Goal: Information Seeking & Learning: Learn about a topic

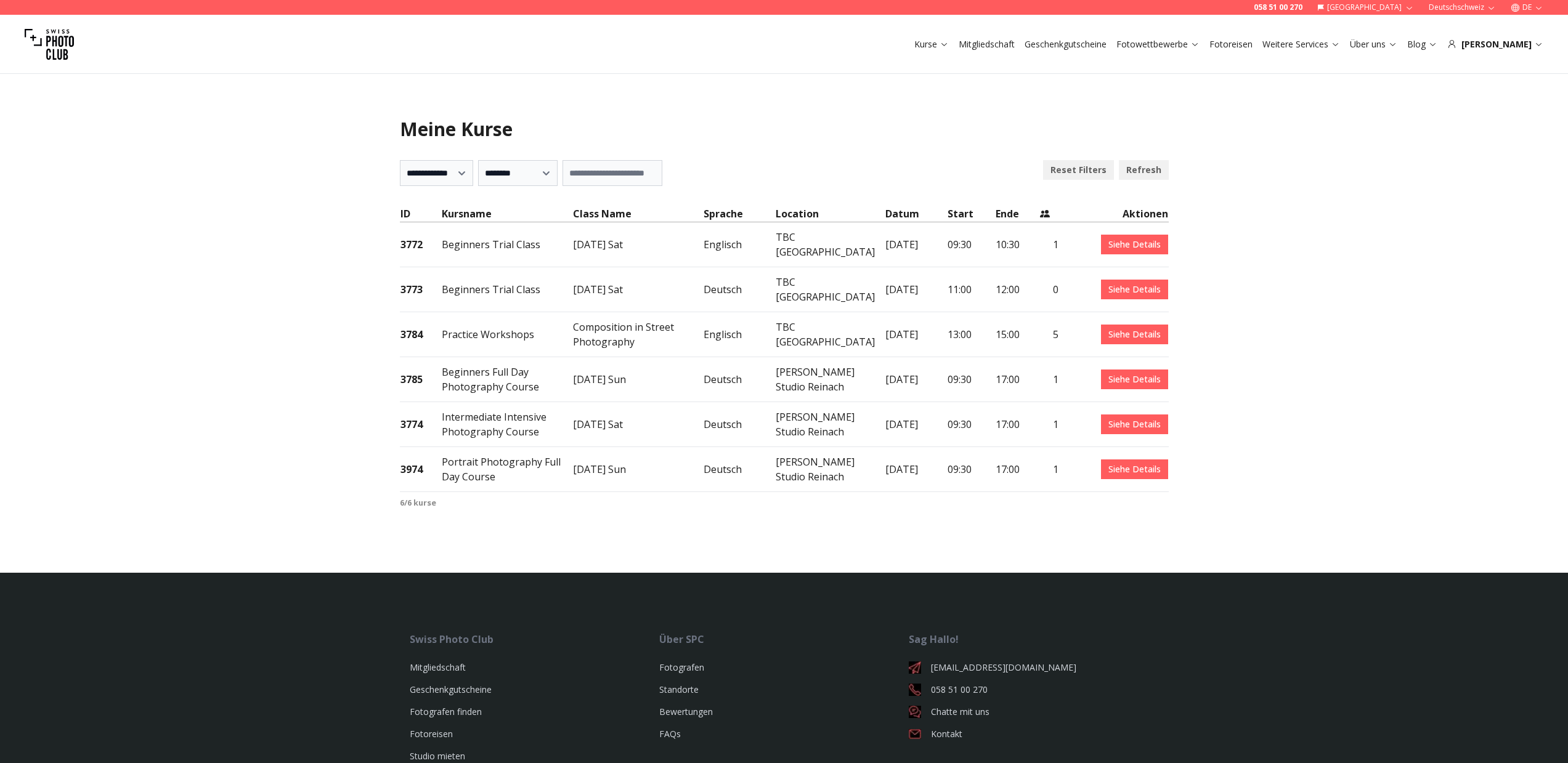
select select "***"
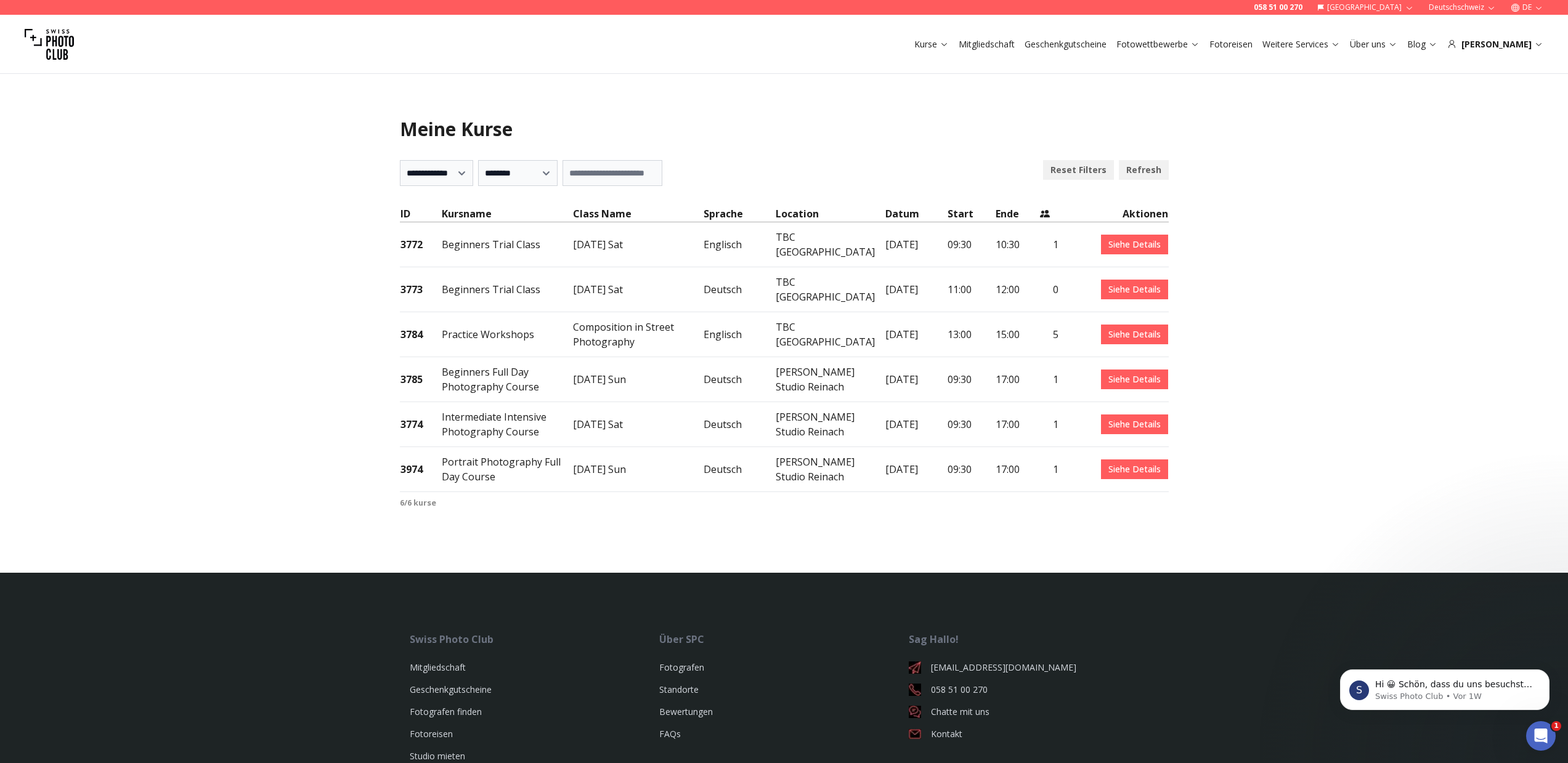
click at [1114, 369] on link "Siehe Details" at bounding box center [1134, 379] width 67 height 20
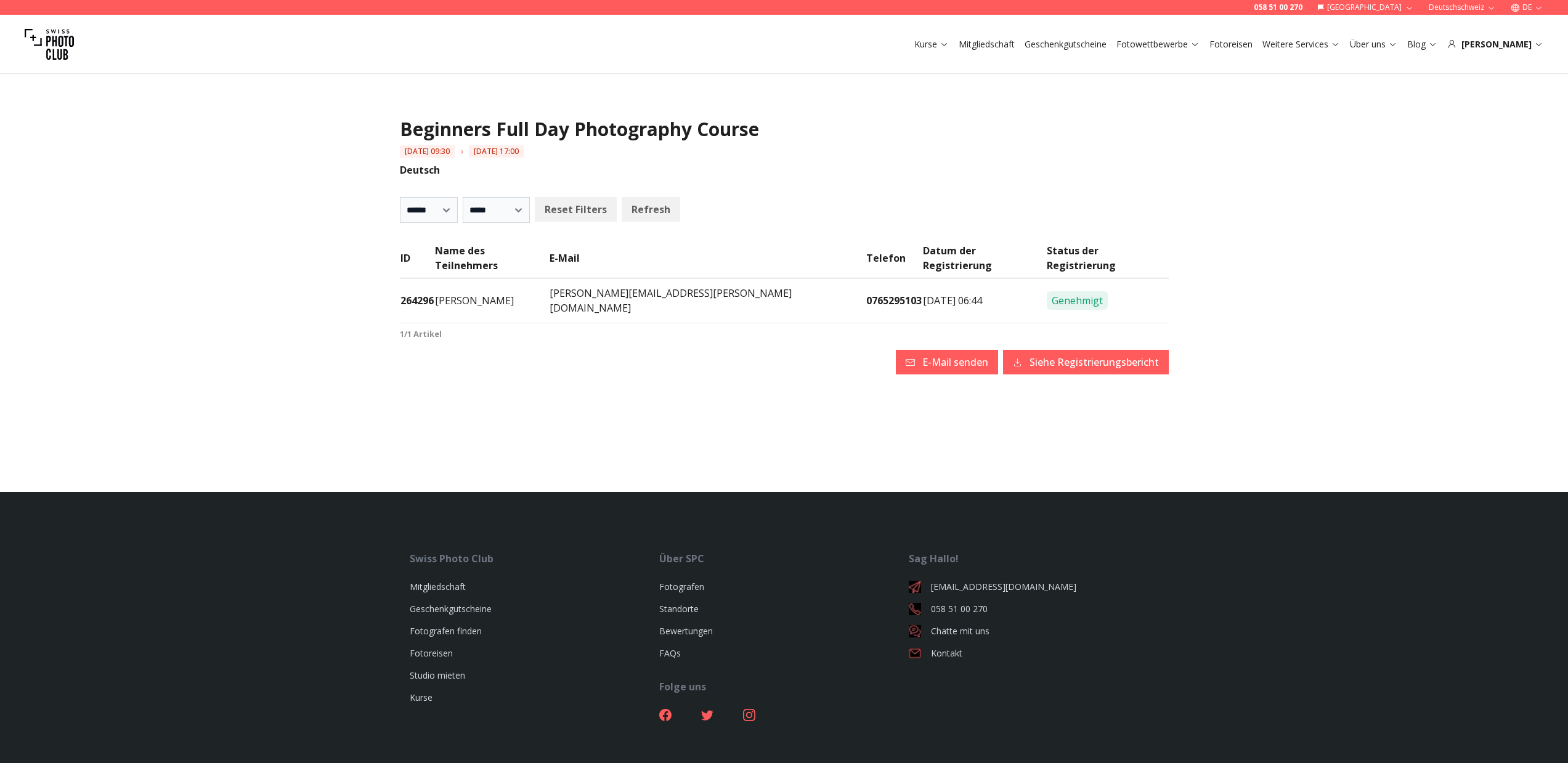
select select
drag, startPoint x: 448, startPoint y: 278, endPoint x: 517, endPoint y: 279, distance: 69.0
click at [517, 279] on td "Dominik Mory" at bounding box center [492, 301] width 115 height 45
copy td "Dominik Mory"
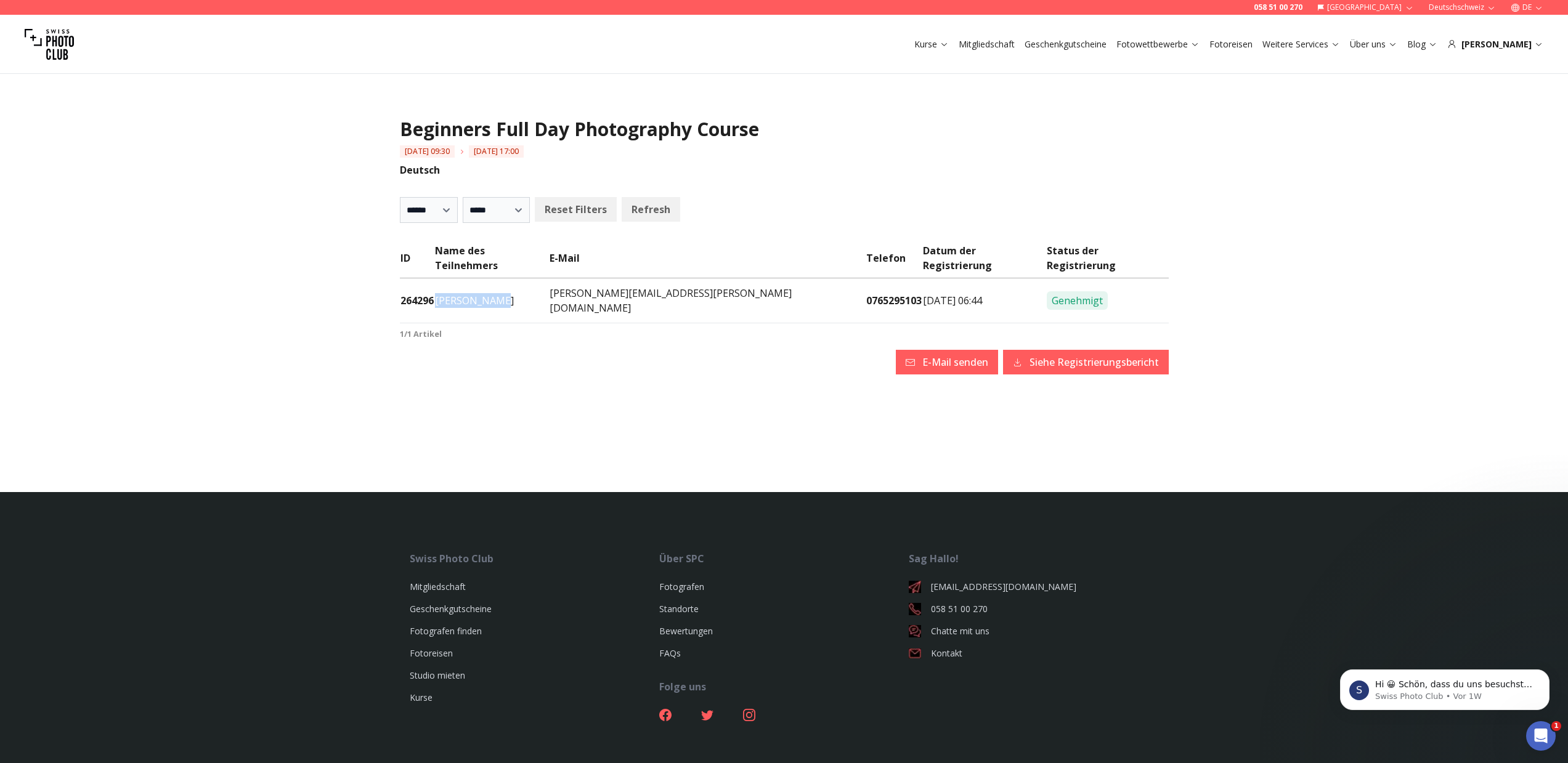
drag, startPoint x: 518, startPoint y: 280, endPoint x: 447, endPoint y: 279, distance: 71.0
click at [447, 279] on td "Dominik Mory" at bounding box center [492, 301] width 115 height 45
copy td "Dominik Mory"
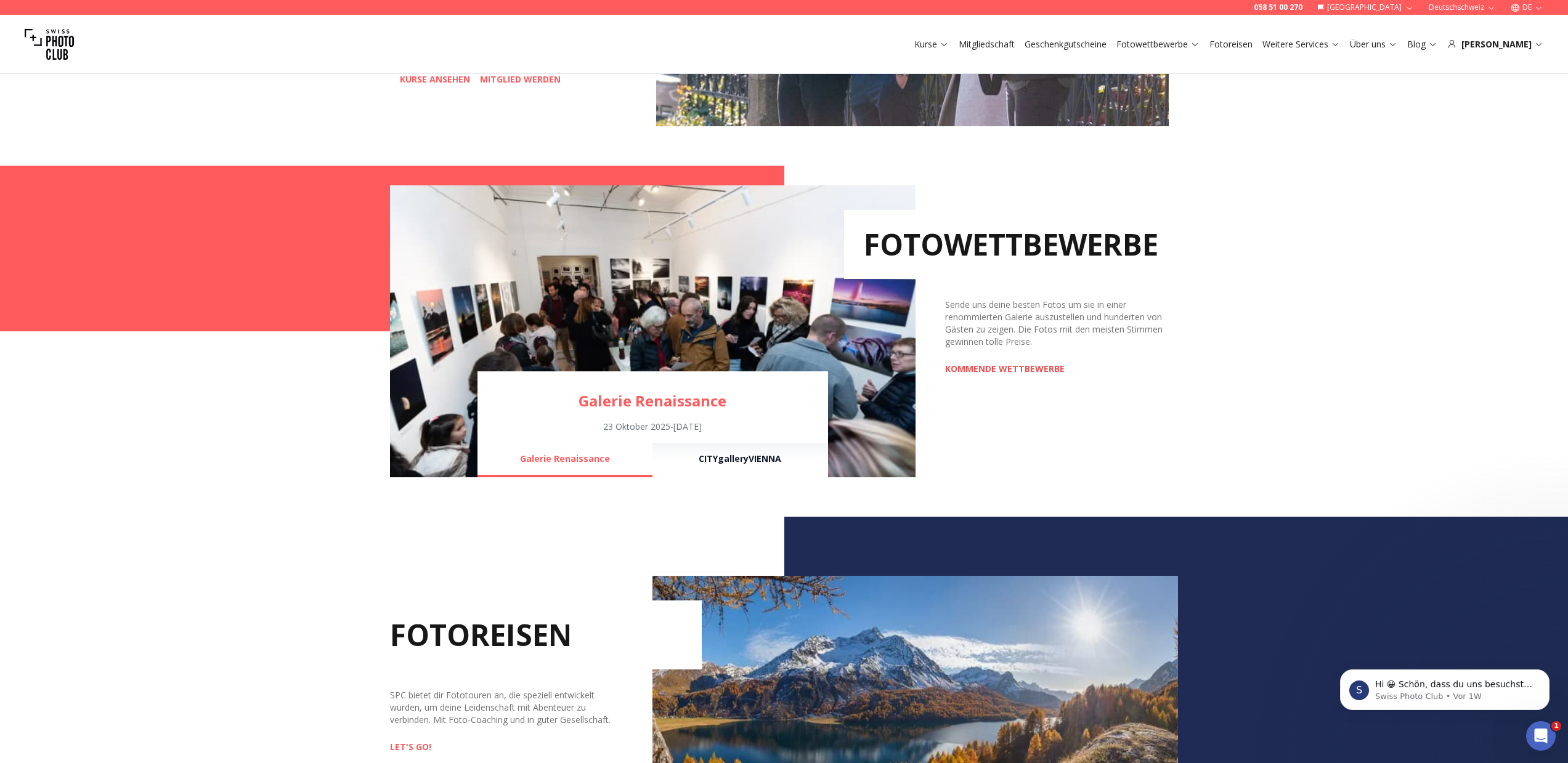
click at [1000, 369] on link "KOMMENDE WETTBEWERBE" at bounding box center [1005, 369] width 119 height 12
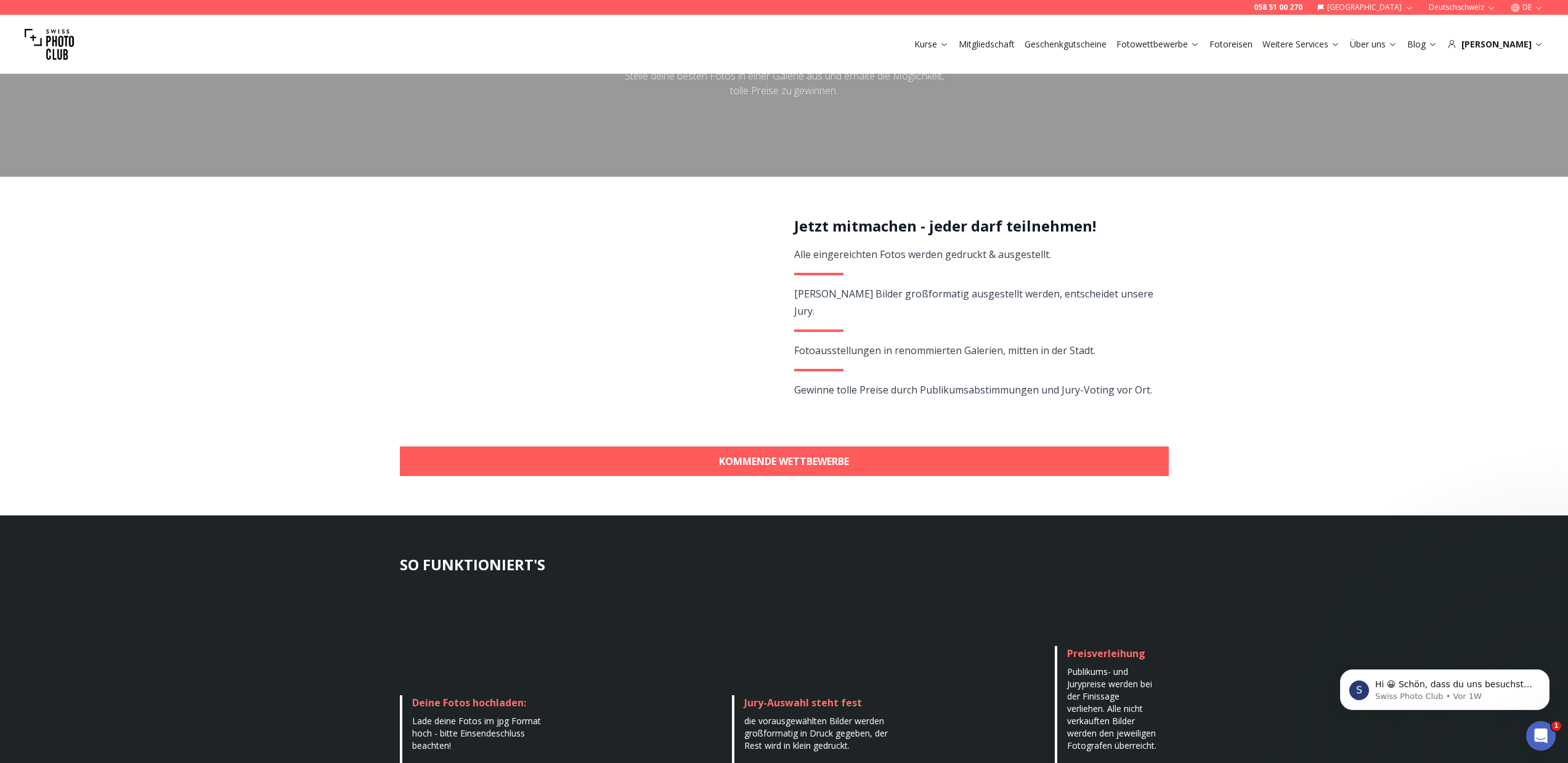
scroll to position [302, 0]
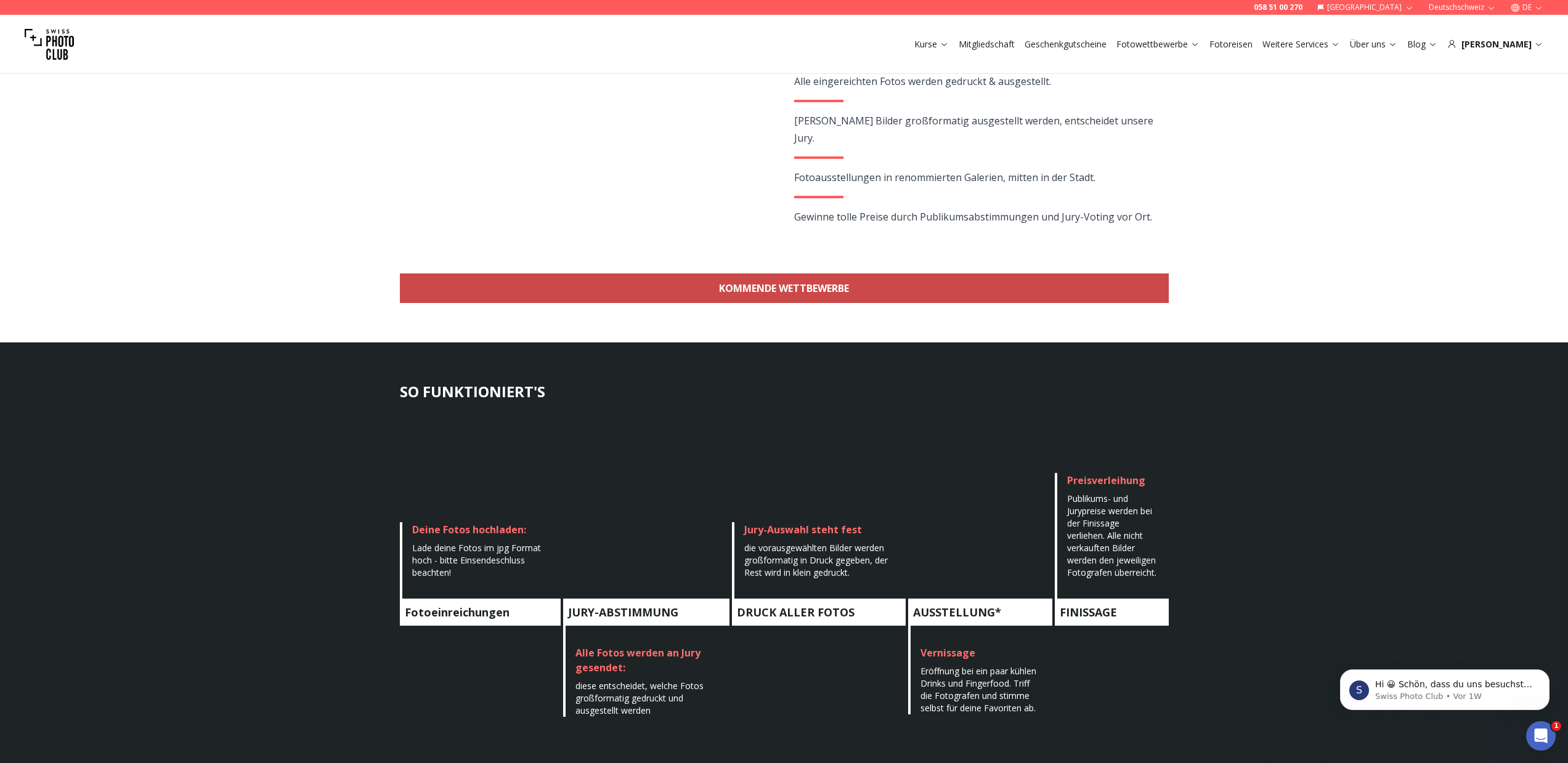
click at [852, 289] on link "KOMMENDE WETTBEWERBE" at bounding box center [784, 288] width 769 height 29
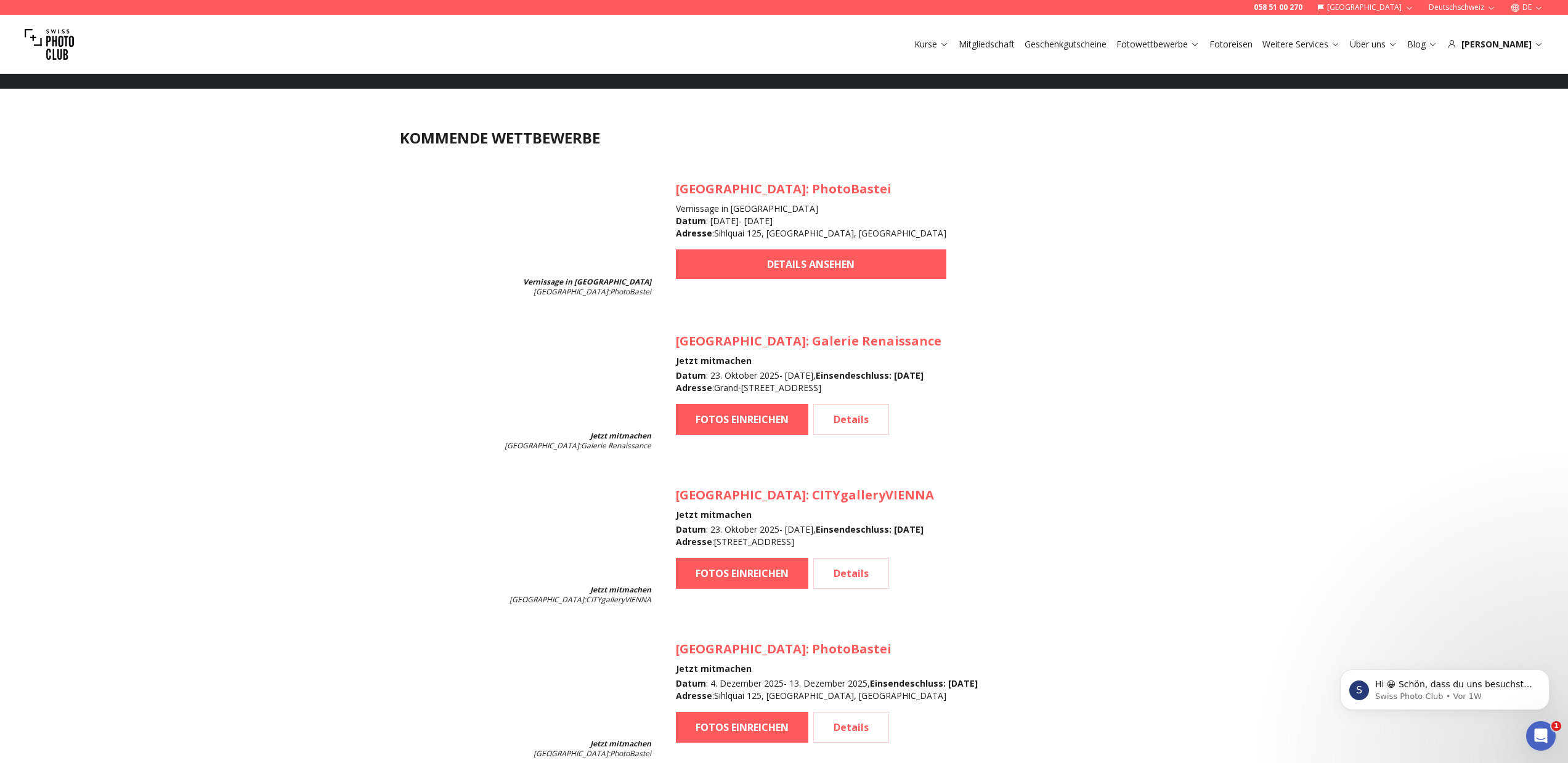
scroll to position [1097, 0]
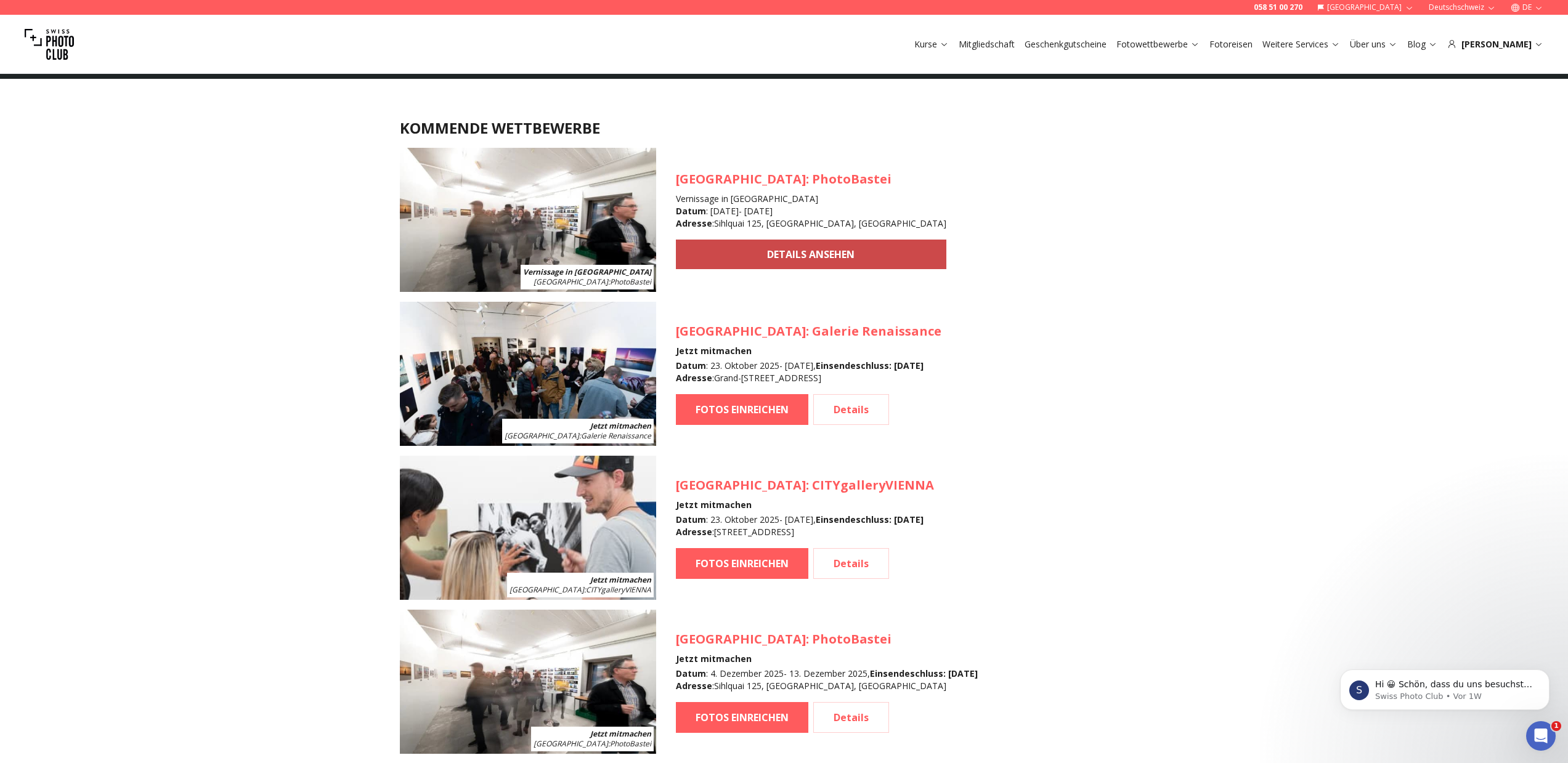
click at [758, 257] on link "DETAILS ANSEHEN" at bounding box center [811, 255] width 271 height 29
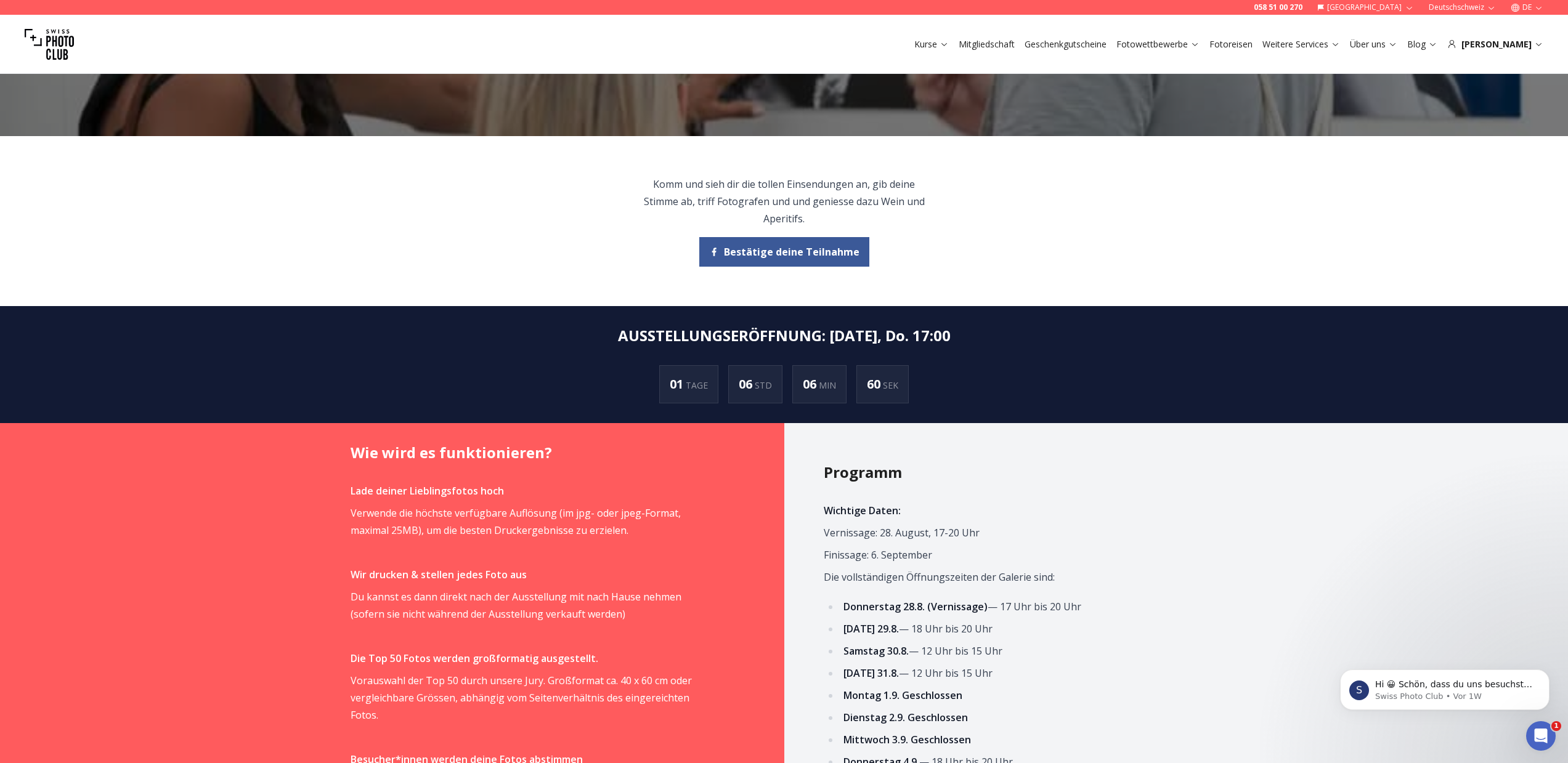
scroll to position [515, 0]
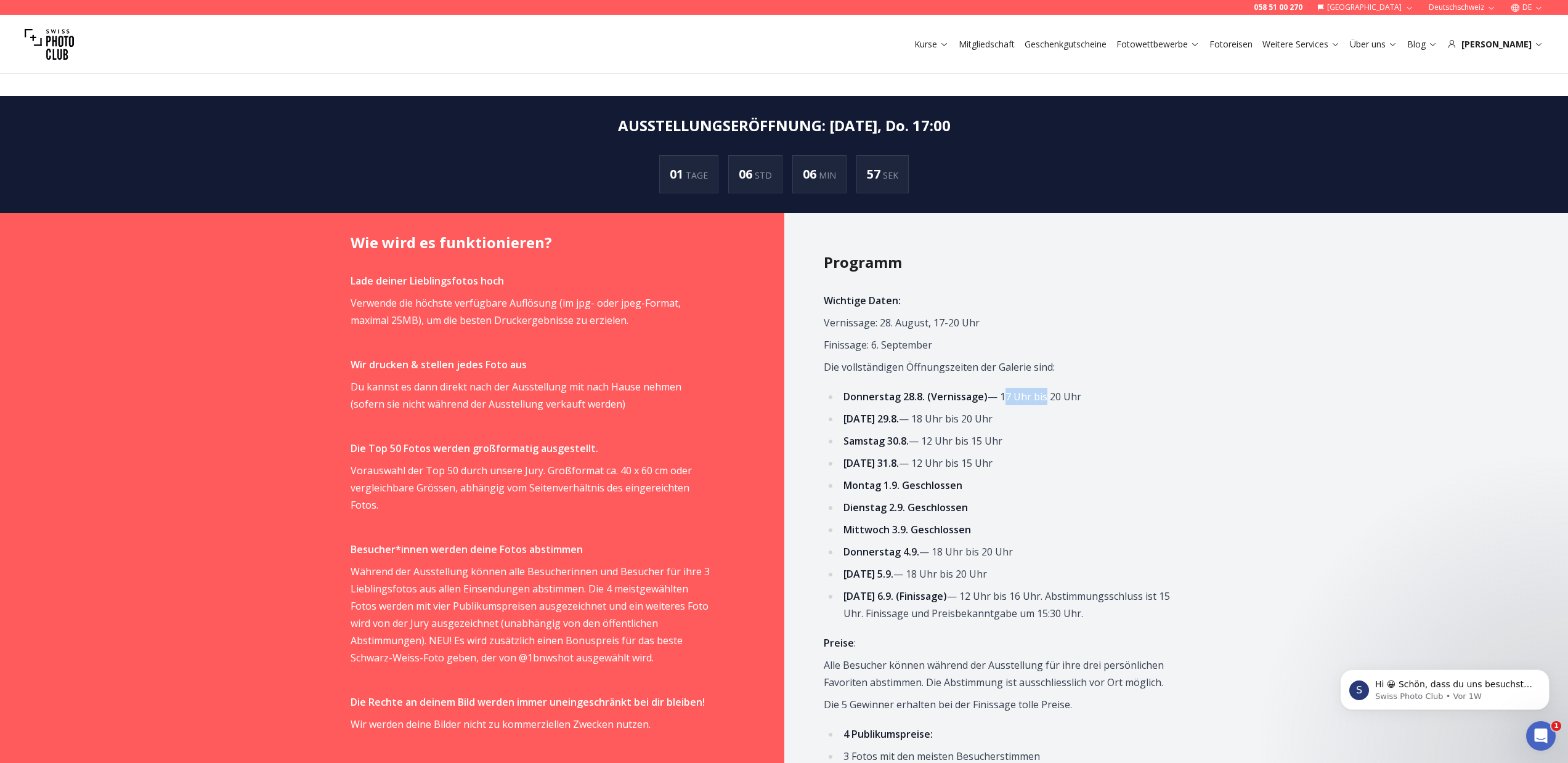
drag, startPoint x: 1001, startPoint y: 398, endPoint x: 1040, endPoint y: 397, distance: 39.0
click at [1040, 397] on li "Donnerstag 28.8. (Vernissage) — 17 Uhr bis 20 Uhr" at bounding box center [1012, 396] width 345 height 17
click at [1041, 425] on li "Freitag 29.8. — 18 Uhr bis 20 Uhr" at bounding box center [1012, 419] width 345 height 17
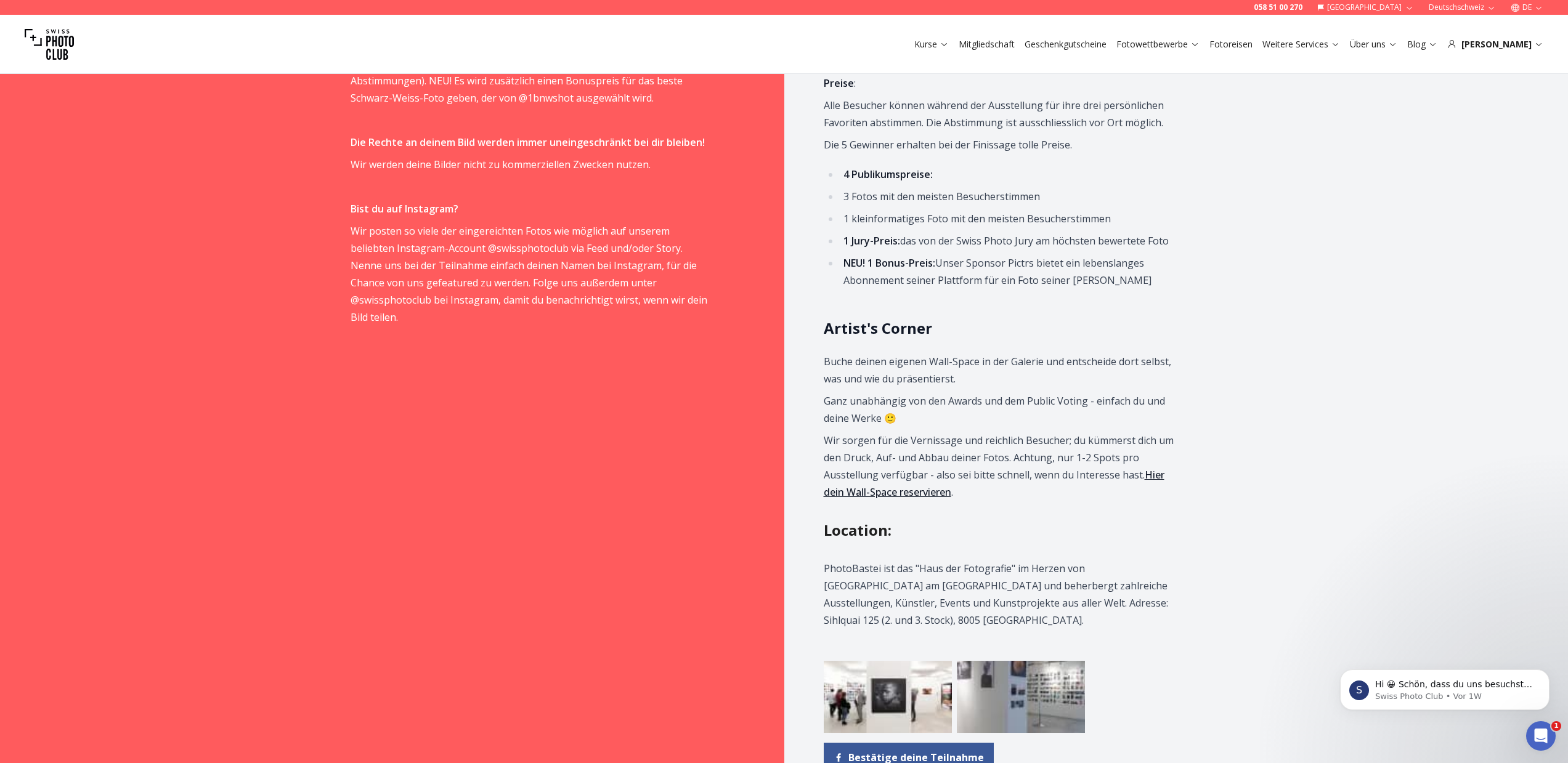
scroll to position [1280, 0]
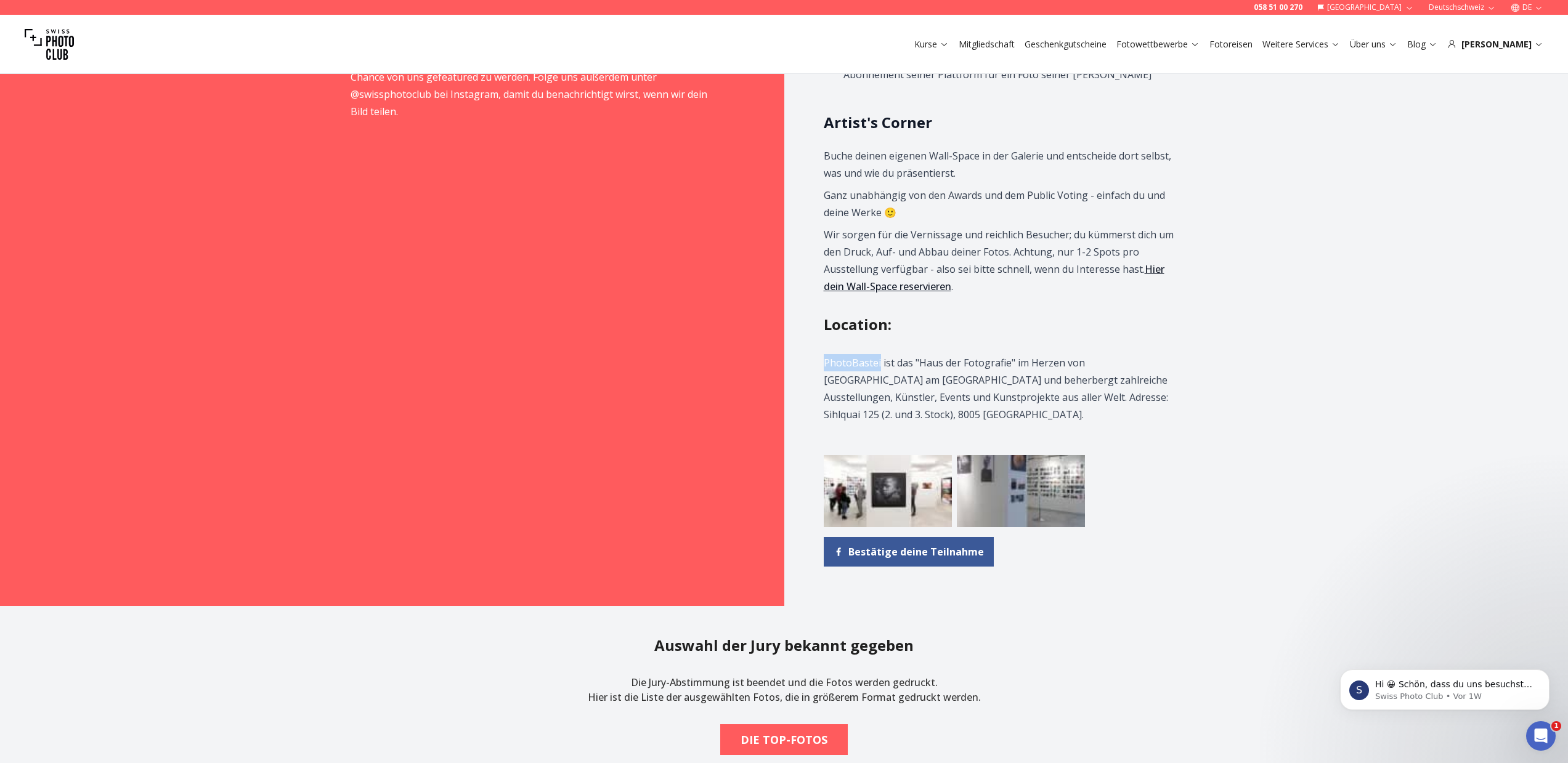
drag, startPoint x: 824, startPoint y: 365, endPoint x: 879, endPoint y: 363, distance: 55.0
click at [879, 363] on p "PhotoBastei ist das "Haus der Fotografie" im Herzen von Zürich am Limmatplatz u…" at bounding box center [1004, 389] width 361 height 69
copy p "PhotoBastei"
